Goal: Task Accomplishment & Management: Manage account settings

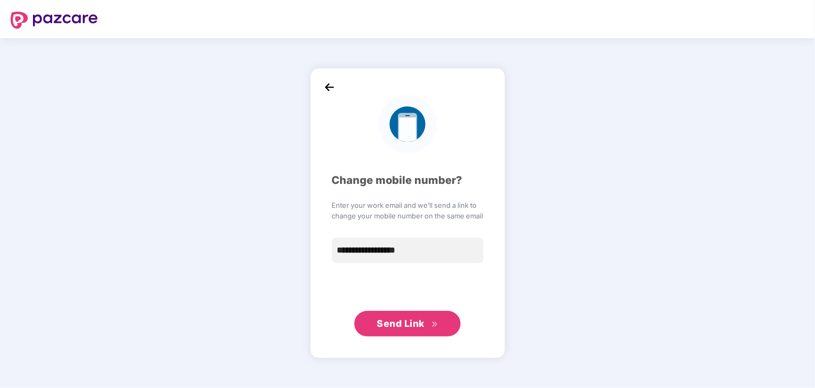
click at [324, 88] on img at bounding box center [329, 87] width 16 height 16
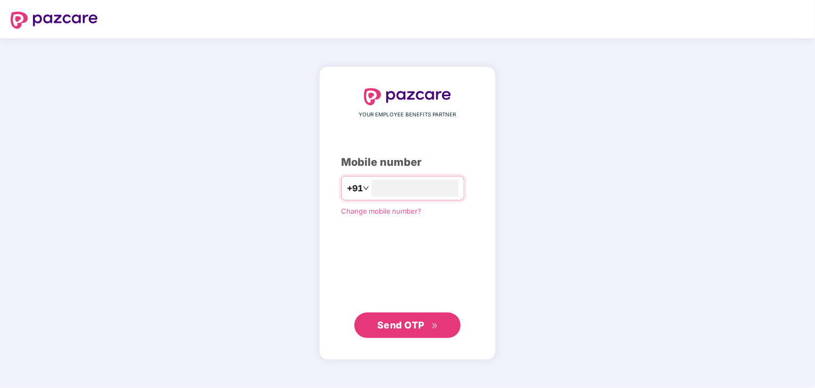
type input "**********"
click at [398, 326] on span "Send OTP" at bounding box center [400, 324] width 47 height 11
click at [403, 320] on span "Send OTP" at bounding box center [400, 324] width 47 height 11
click at [416, 188] on input "number" at bounding box center [414, 188] width 87 height 17
type input "**********"
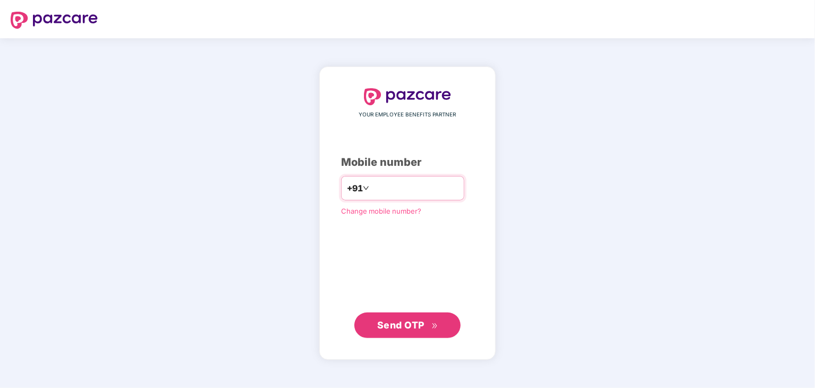
type input "**********"
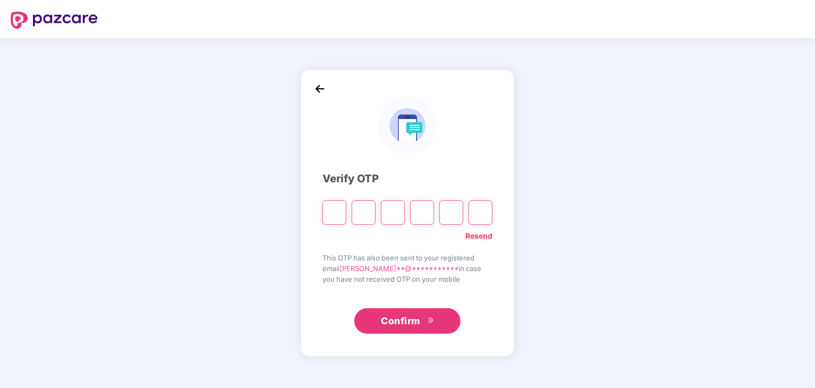
type input "*"
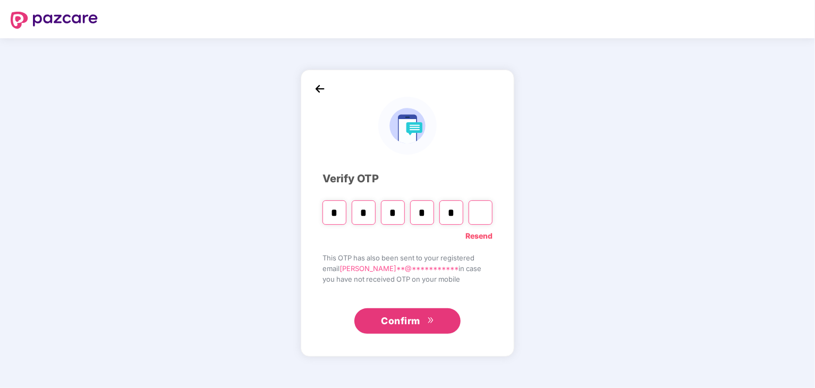
type input "*"
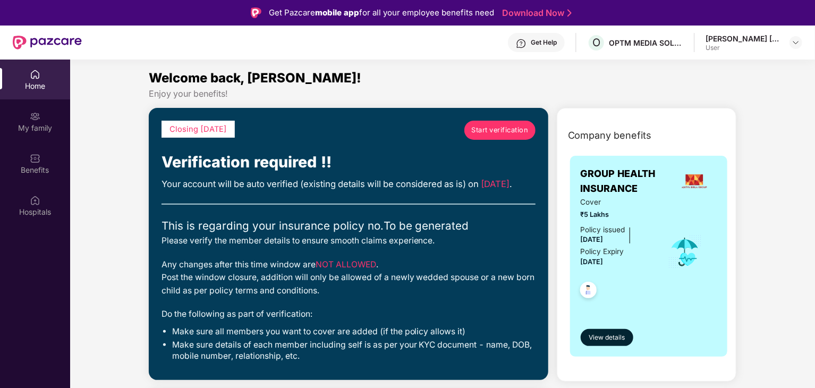
click at [498, 128] on span "Start verification" at bounding box center [499, 130] width 57 height 11
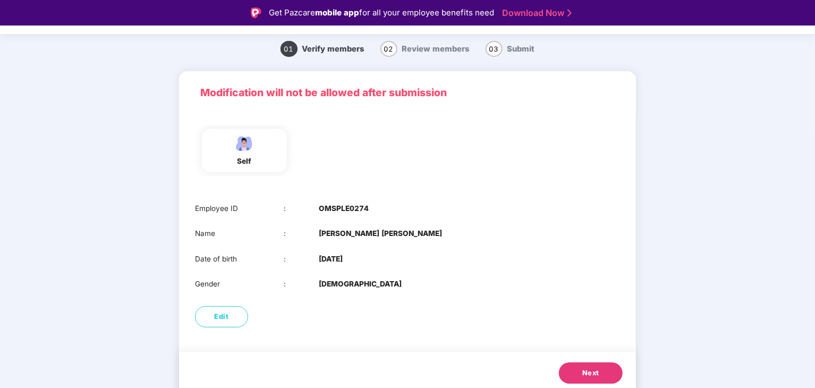
scroll to position [36, 0]
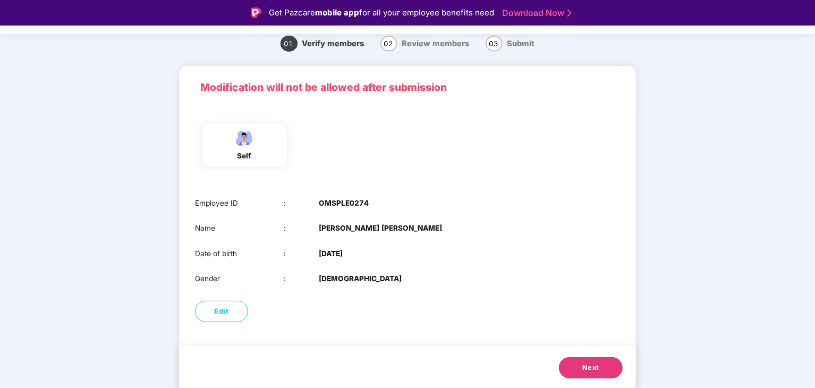
click at [567, 365] on button "Next" at bounding box center [591, 367] width 64 height 21
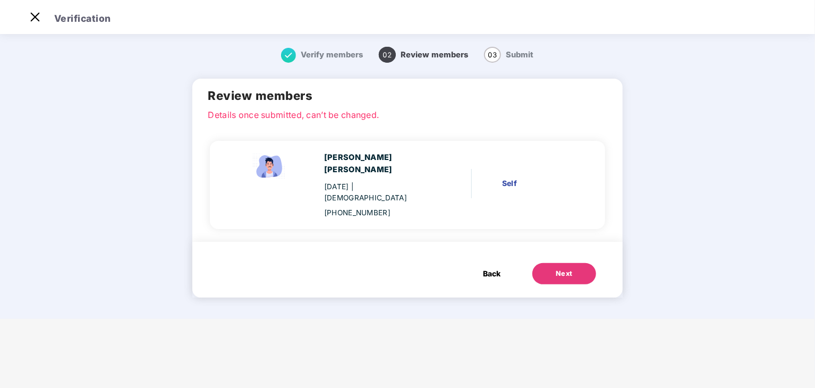
scroll to position [0, 0]
click at [483, 268] on span "Back" at bounding box center [492, 274] width 18 height 12
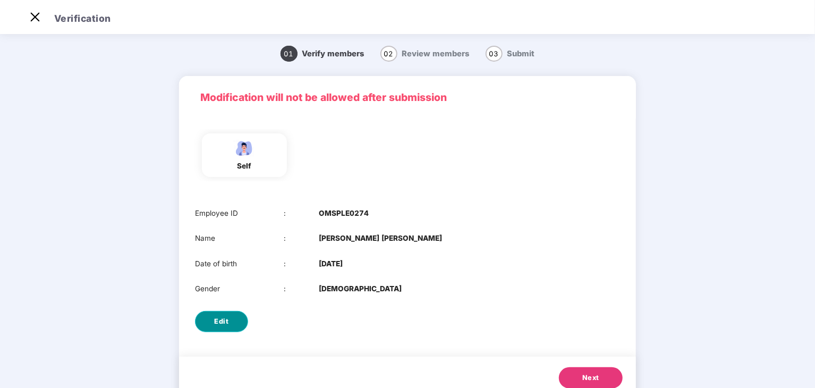
click at [227, 313] on button "Edit" at bounding box center [221, 321] width 53 height 21
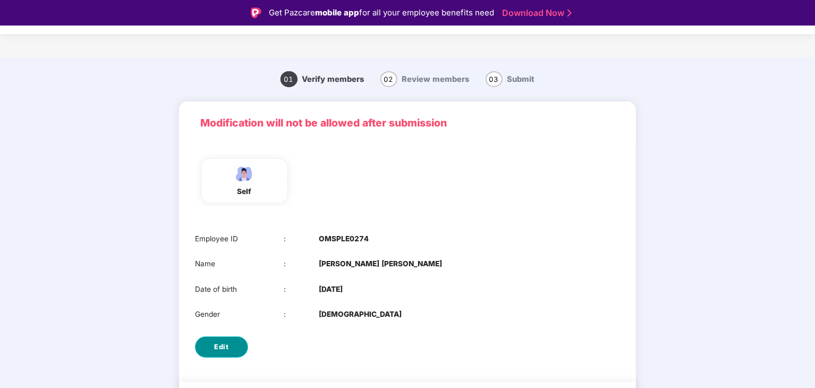
select select "****"
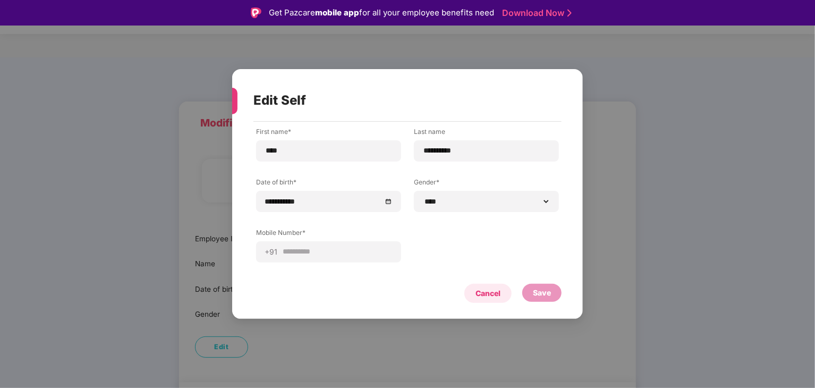
click at [506, 296] on div "Cancel" at bounding box center [487, 293] width 47 height 19
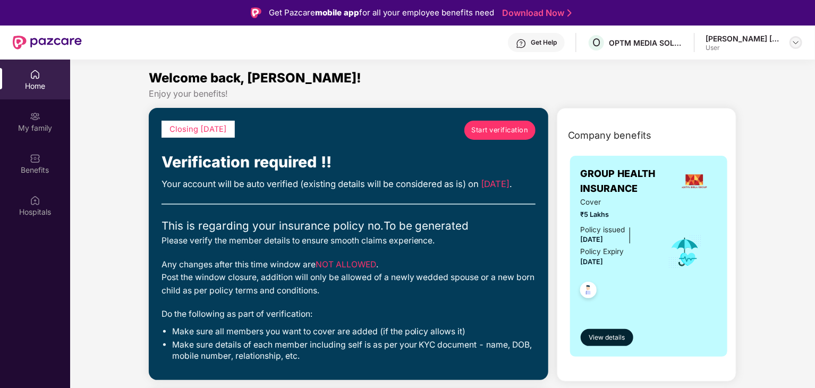
click at [799, 43] on img at bounding box center [796, 42] width 9 height 9
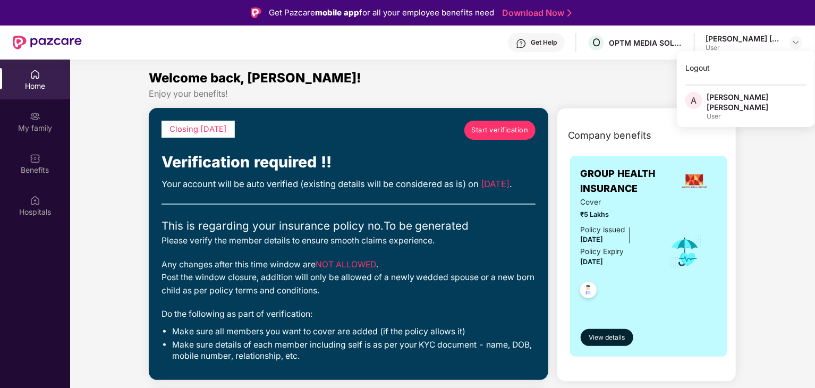
click at [726, 112] on div "User" at bounding box center [757, 116] width 100 height 9
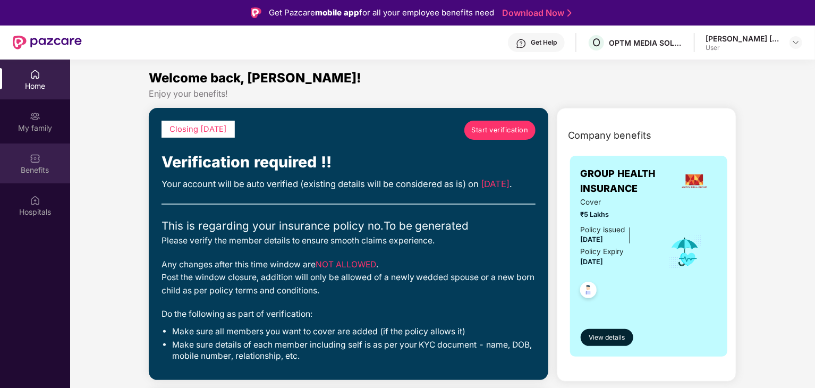
click at [26, 163] on div "Benefits" at bounding box center [35, 163] width 70 height 40
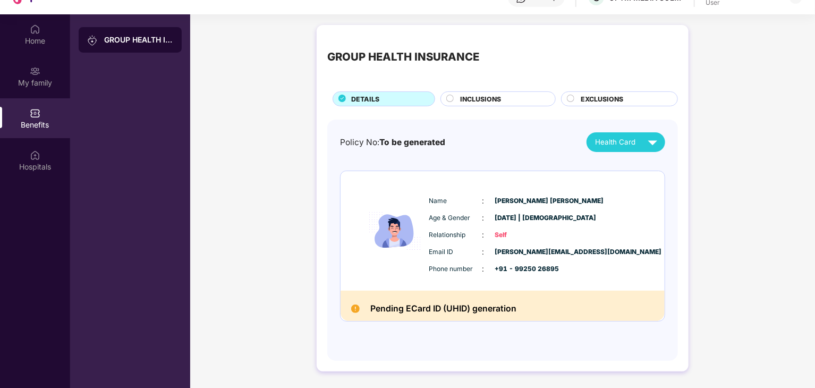
scroll to position [60, 0]
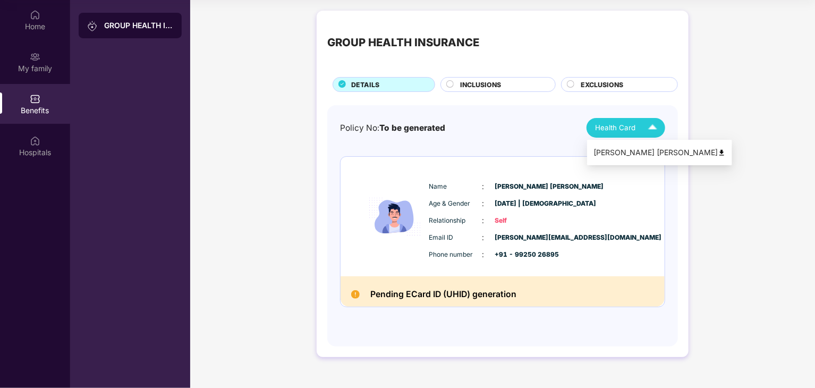
click at [642, 129] on div "Health Card" at bounding box center [628, 127] width 67 height 19
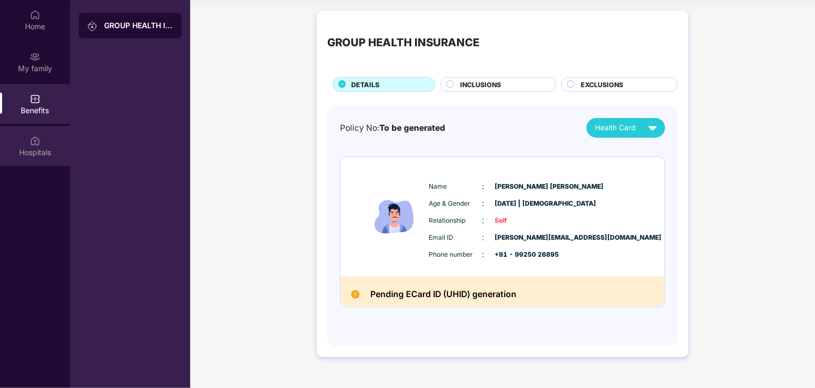
click at [28, 147] on div "Hospitals" at bounding box center [35, 152] width 70 height 11
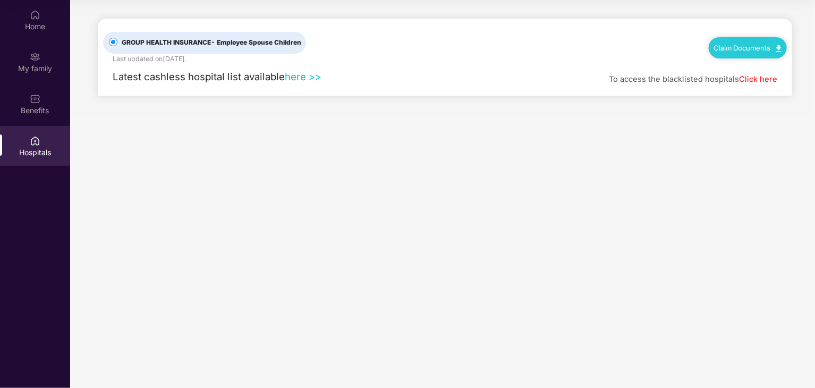
click at [302, 79] on link "here >>" at bounding box center [303, 77] width 37 height 12
click at [42, 20] on div "Home" at bounding box center [35, 20] width 70 height 40
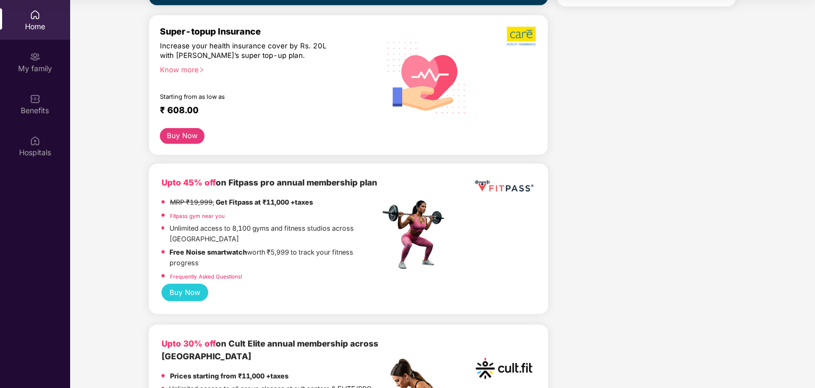
scroll to position [319, 0]
